Goal: Information Seeking & Learning: Check status

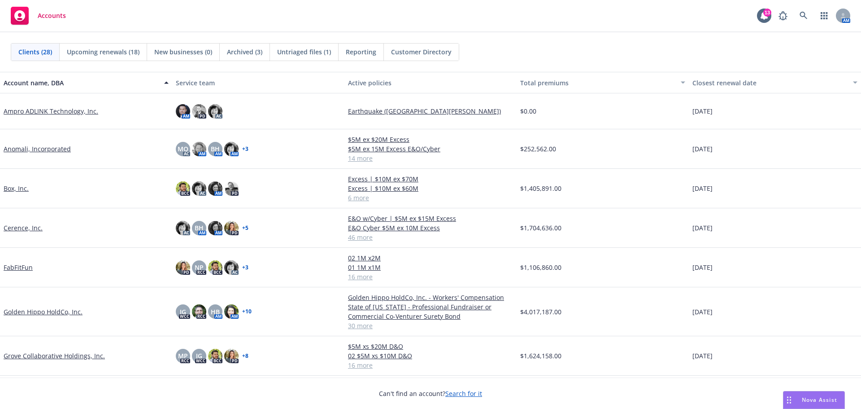
drag, startPoint x: 223, startPoint y: 255, endPoint x: 152, endPoint y: 279, distance: 74.3
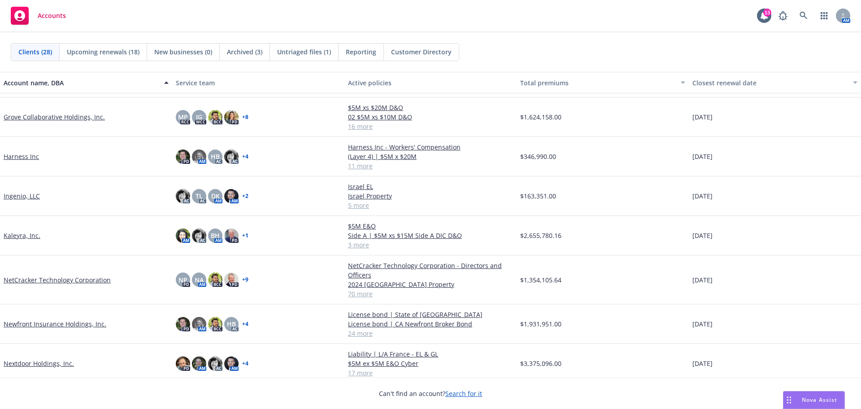
click at [51, 323] on link "Newfront Insurance Holdings, Inc." at bounding box center [55, 323] width 103 height 9
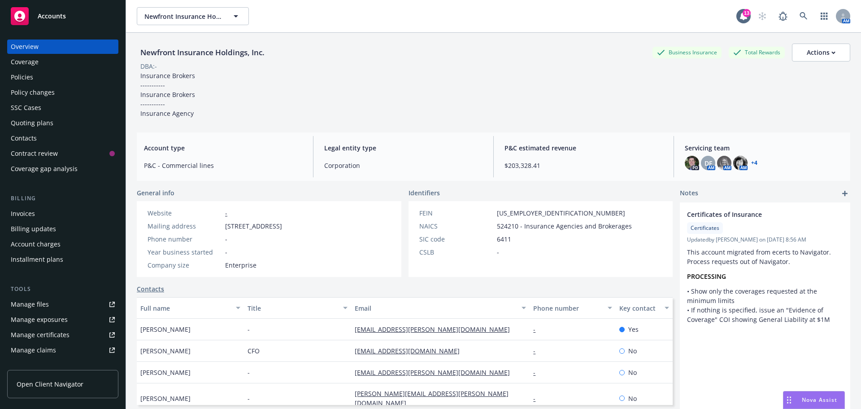
click at [31, 76] on div "Policies" at bounding box center [22, 77] width 22 height 14
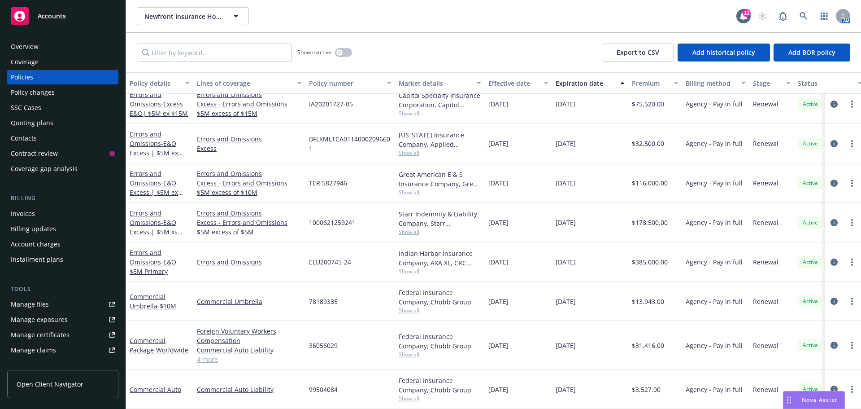
scroll to position [449, 0]
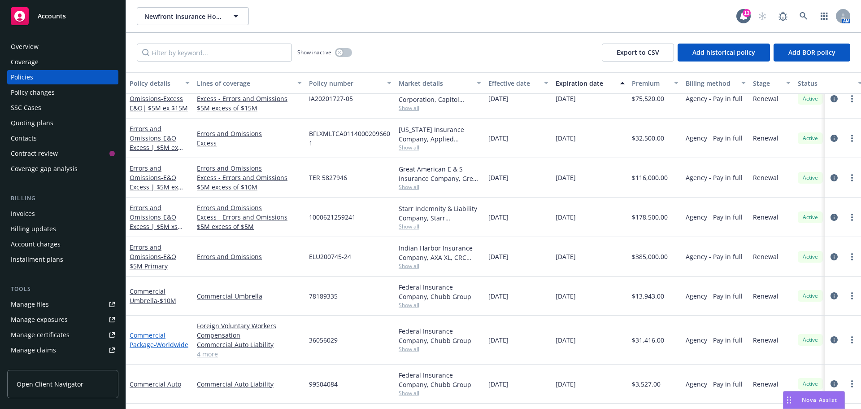
click at [140, 341] on link "Commercial Package - Worldwide" at bounding box center [159, 340] width 59 height 18
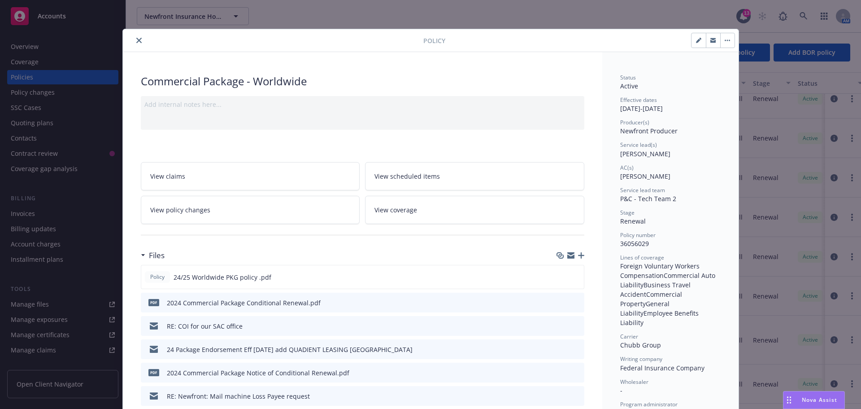
click at [253, 207] on link "View policy changes" at bounding box center [250, 210] width 219 height 28
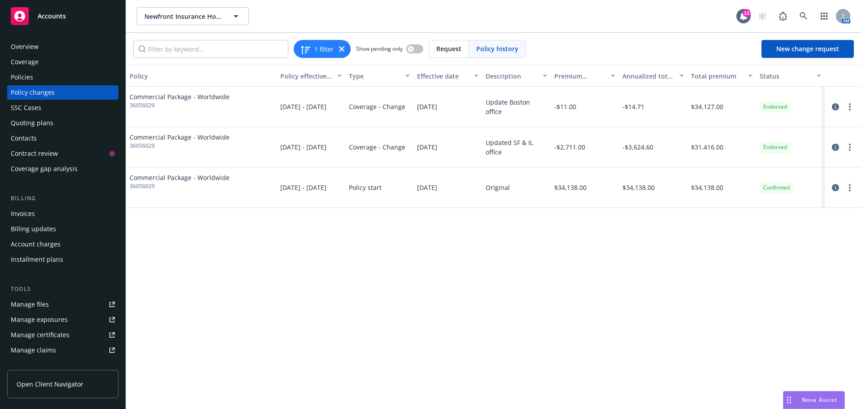
click at [37, 210] on div "Invoices" at bounding box center [63, 213] width 104 height 14
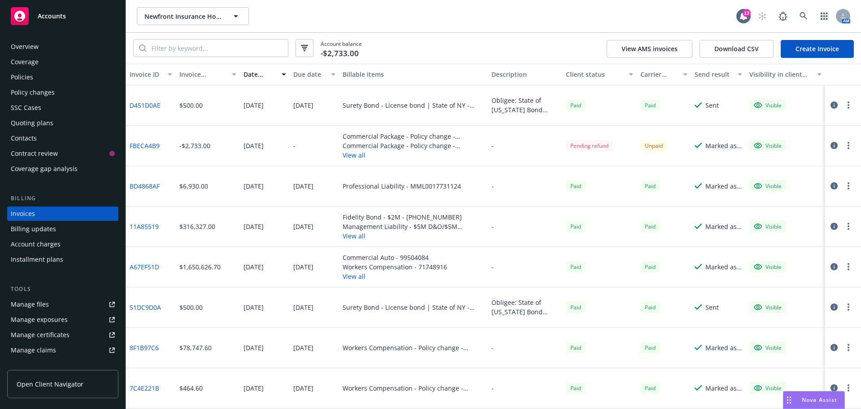
click at [140, 144] on link "FBECA4B9" at bounding box center [145, 145] width 30 height 9
